Goal: Check status: Check status

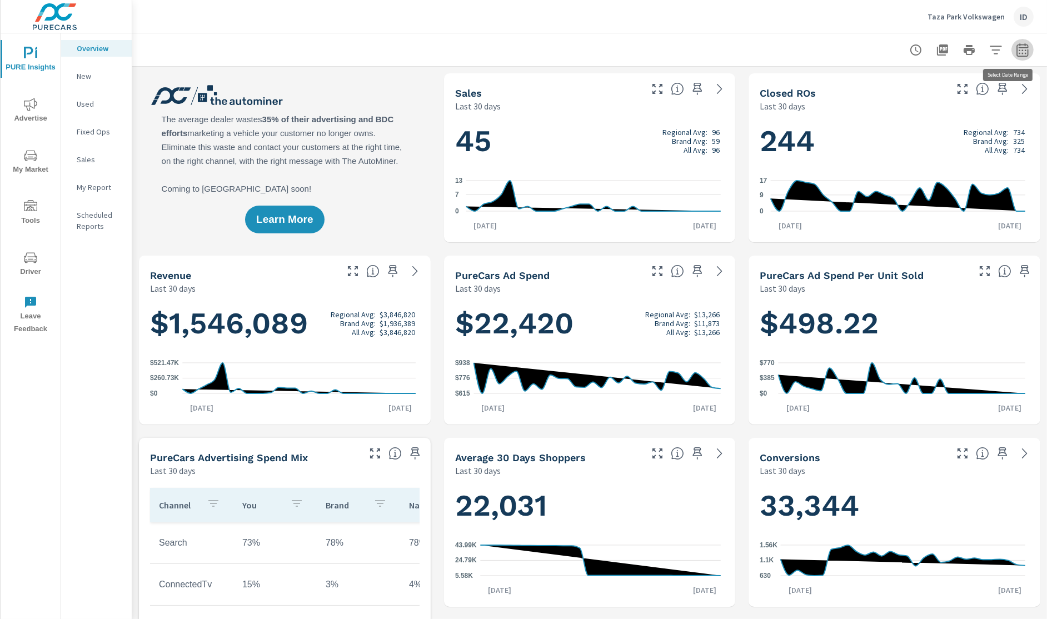
click at [1015, 55] on icon "button" at bounding box center [1021, 49] width 13 height 13
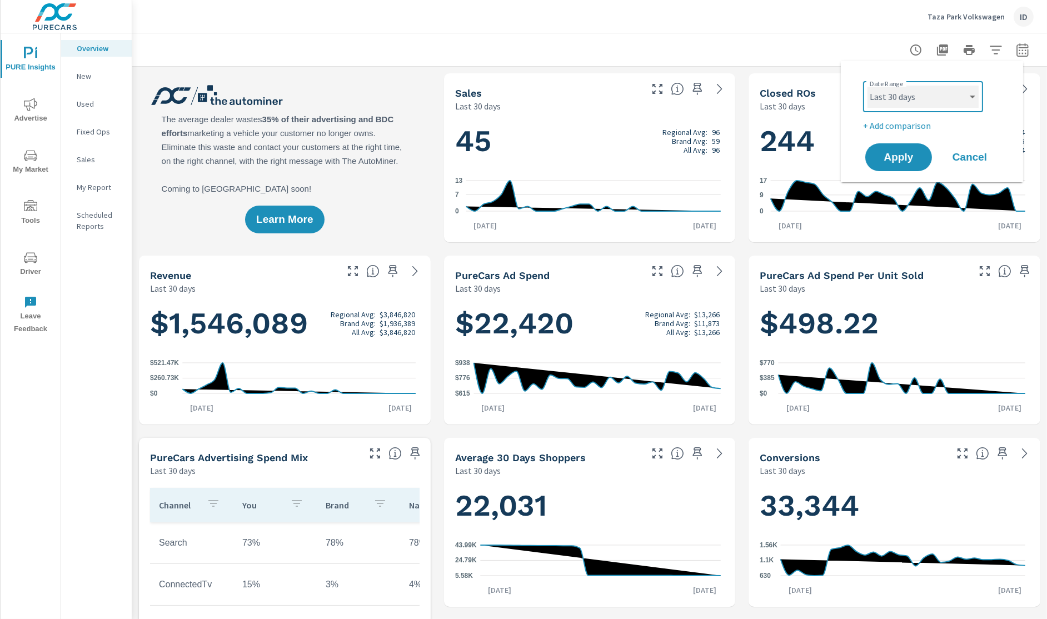
click at [961, 86] on select "Custom [DATE] Last week Last 7 days Last 14 days Last 30 days Last 45 days Last…" at bounding box center [922, 97] width 111 height 22
click at [867, 86] on select "Custom [DATE] Last week Last 7 days Last 14 days Last 30 days Last 45 days Last…" at bounding box center [922, 97] width 111 height 22
select select "Month to date"
click at [894, 152] on span "Apply" at bounding box center [898, 157] width 46 height 11
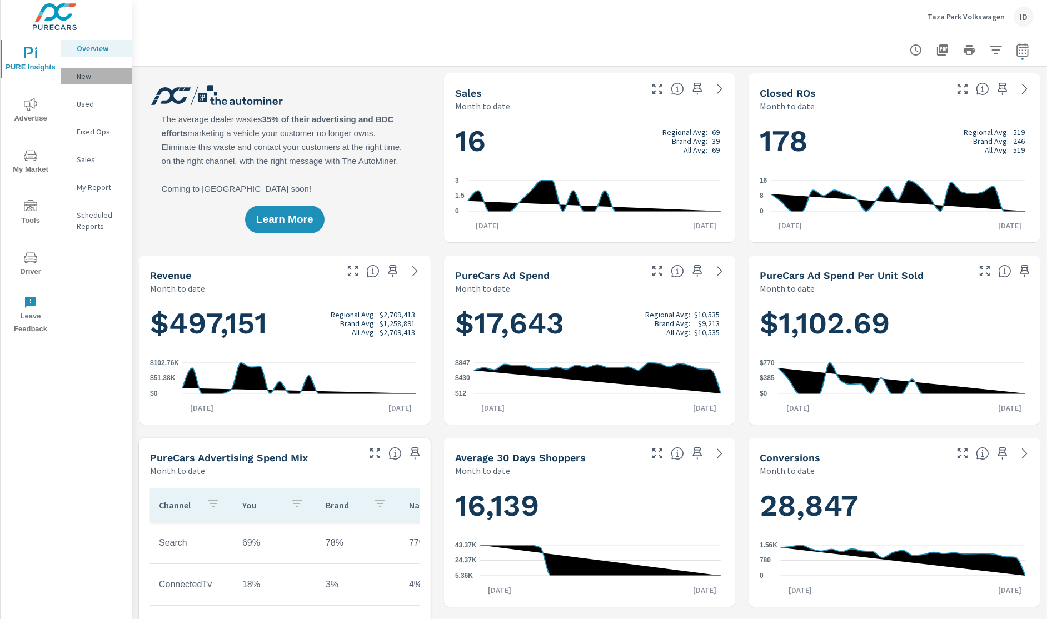
click at [93, 74] on p "New" at bounding box center [100, 76] width 46 height 11
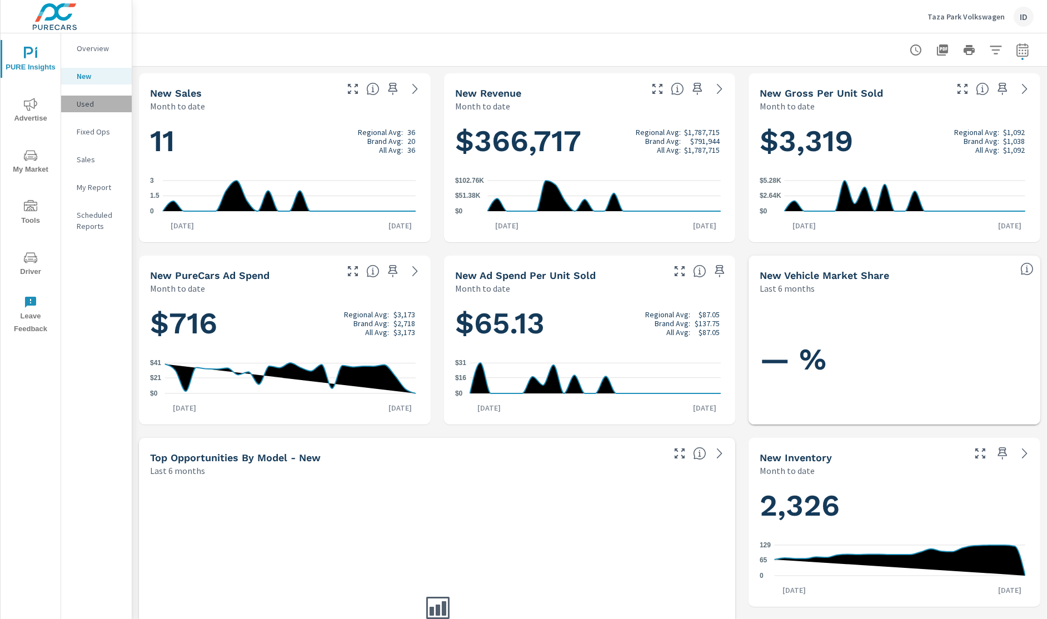
click at [73, 102] on div "Used" at bounding box center [96, 104] width 71 height 17
